Goal: Information Seeking & Learning: Learn about a topic

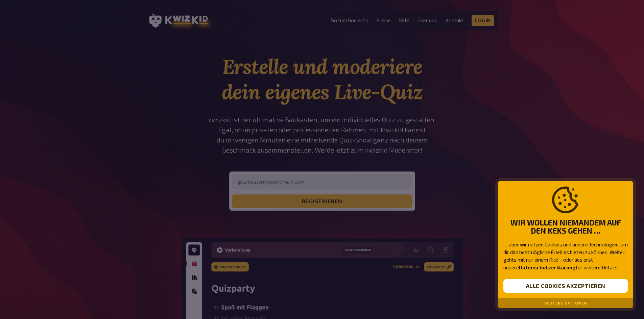
click at [259, 179] on div at bounding box center [322, 159] width 644 height 319
click at [541, 286] on button "Alle Cookies akzeptieren" at bounding box center [565, 286] width 124 height 14
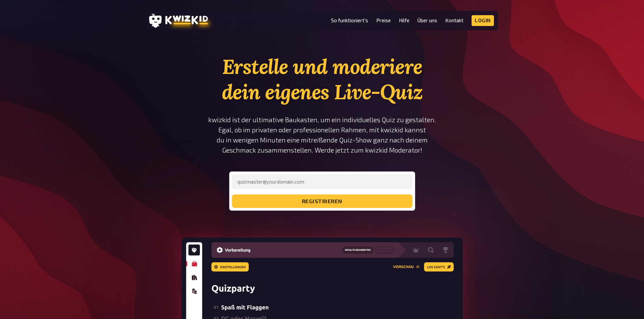
click at [439, 74] on section "Erstelle und moderiere dein eigenes Live-Quiz kwizkid ist der ultimative Baukas…" at bounding box center [321, 261] width 351 height 415
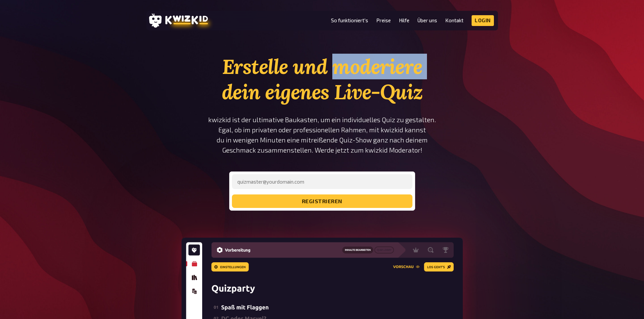
click at [439, 74] on section "Erstelle und moderiere dein eigenes Live-Quiz kwizkid ist der ultimative Baukas…" at bounding box center [321, 261] width 351 height 415
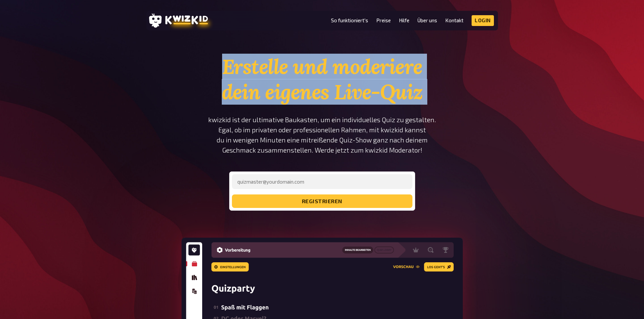
click at [439, 72] on section "Erstelle und moderiere dein eigenes Live-Quiz kwizkid ist der ultimative Baukas…" at bounding box center [321, 261] width 351 height 415
click at [467, 93] on section "Erstelle und moderiere dein eigenes Live-Quiz kwizkid ist der ultimative Baukas…" at bounding box center [321, 261] width 351 height 415
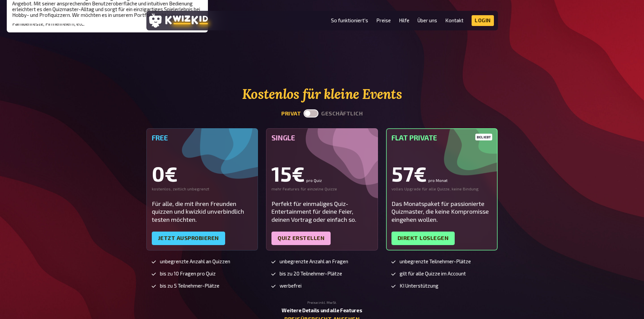
scroll to position [1638, 0]
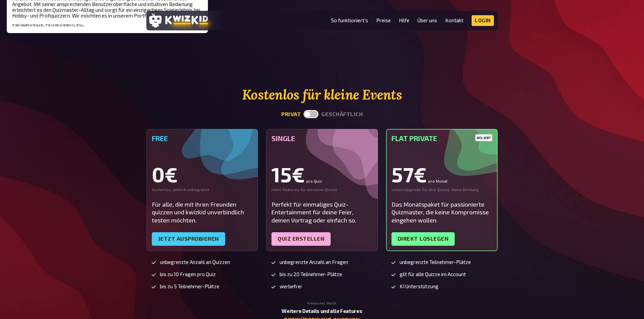
click at [172, 206] on div "Für alle, die mit ihren Freunden quizzen und kwizkid unverbindlich testen möcht…" at bounding box center [202, 213] width 101 height 24
click at [109, 201] on div "Kostenlos für kleine Events privat geschäftlich Free 0€ kostenlos, zeitlich unb…" at bounding box center [322, 205] width 644 height 236
click at [173, 272] on span "bis zu 10 Fragen pro Quiz" at bounding box center [188, 275] width 56 height 6
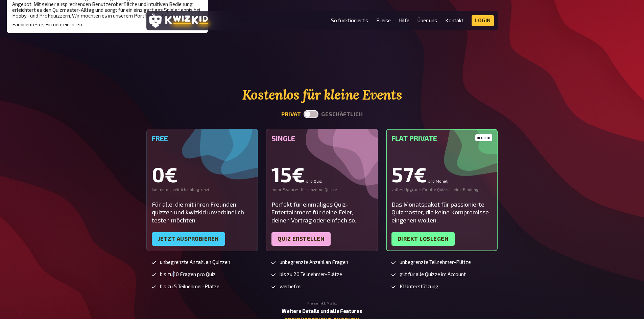
click at [173, 272] on span "bis zu 10 Fragen pro Quiz" at bounding box center [188, 275] width 56 height 6
click at [180, 287] on span "bis zu 5 Teilnehmer-Plätze" at bounding box center [189, 287] width 59 height 6
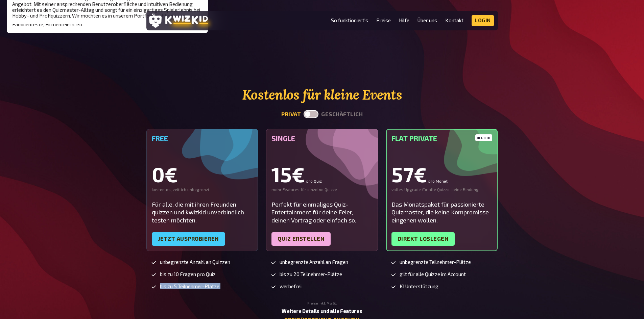
click at [209, 289] on span "bis zu 5 Teilnehmer-Plätze" at bounding box center [189, 287] width 59 height 6
click at [212, 286] on span "bis zu 5 Teilnehmer-Plätze" at bounding box center [189, 287] width 59 height 6
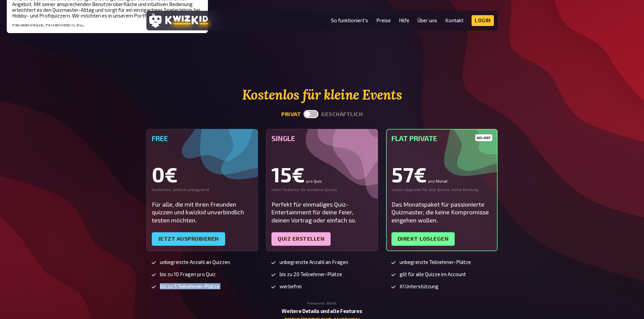
click at [241, 301] on div "unbegrenzte Anzahl an Quizzen bis zu 10 Fragen pro Quiz bis zu 5 Teilnehmer-Plä…" at bounding box center [202, 281] width 112 height 42
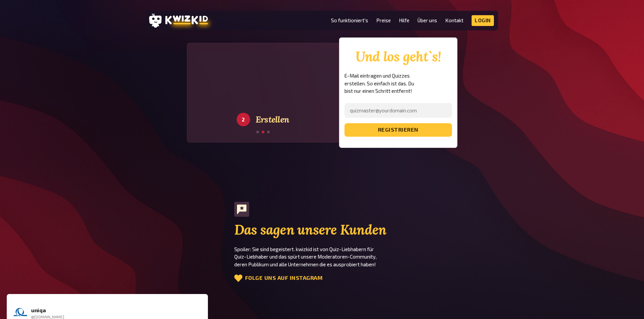
scroll to position [1144, 0]
